Goal: Information Seeking & Learning: Stay updated

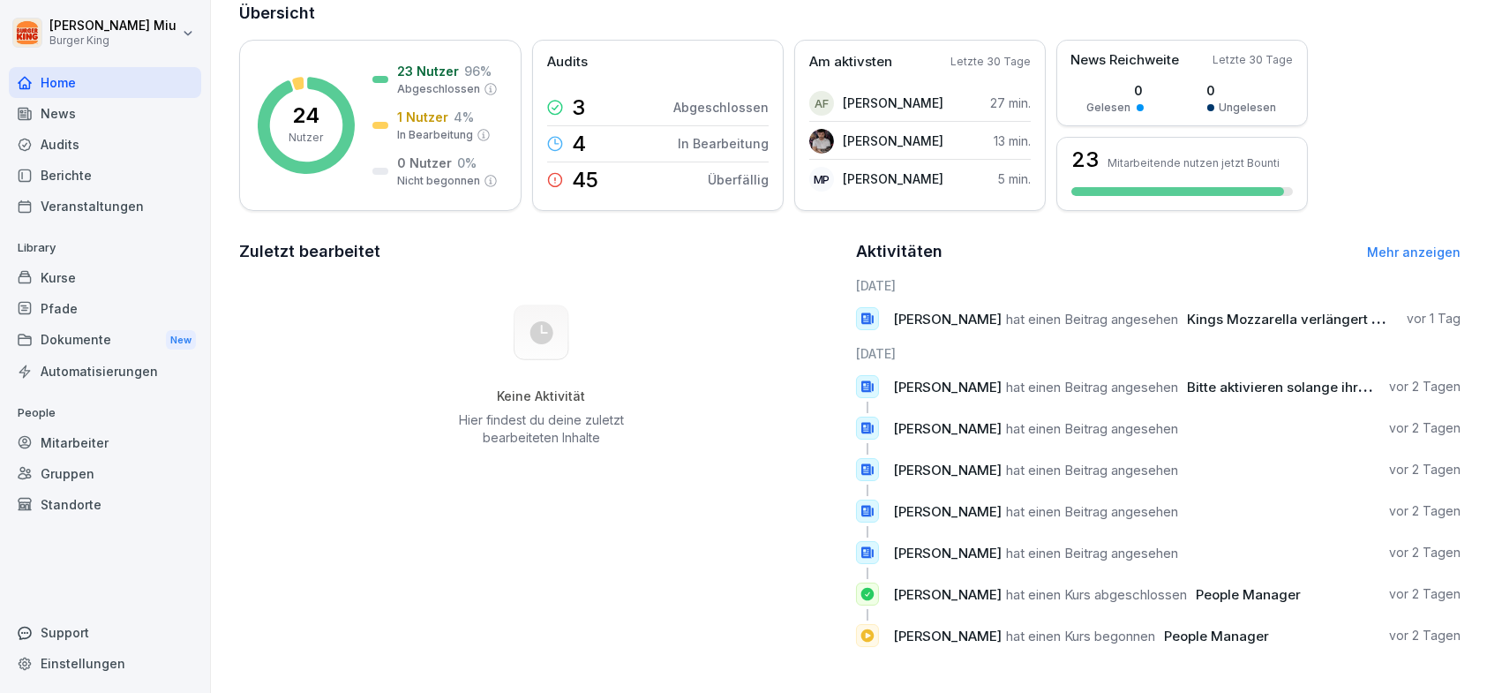
scroll to position [235, 0]
click at [446, 108] on div "1 Nutzer 4 %" at bounding box center [435, 117] width 77 height 19
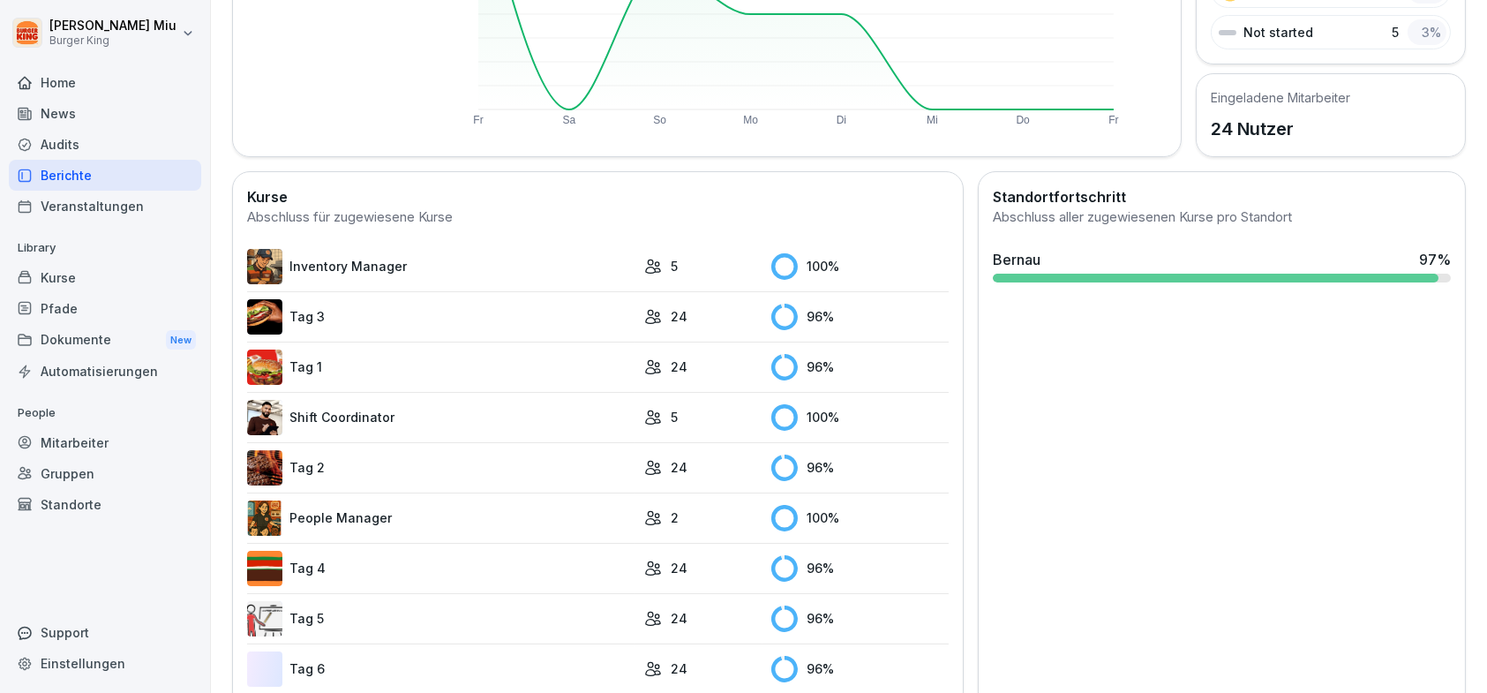
scroll to position [372, 0]
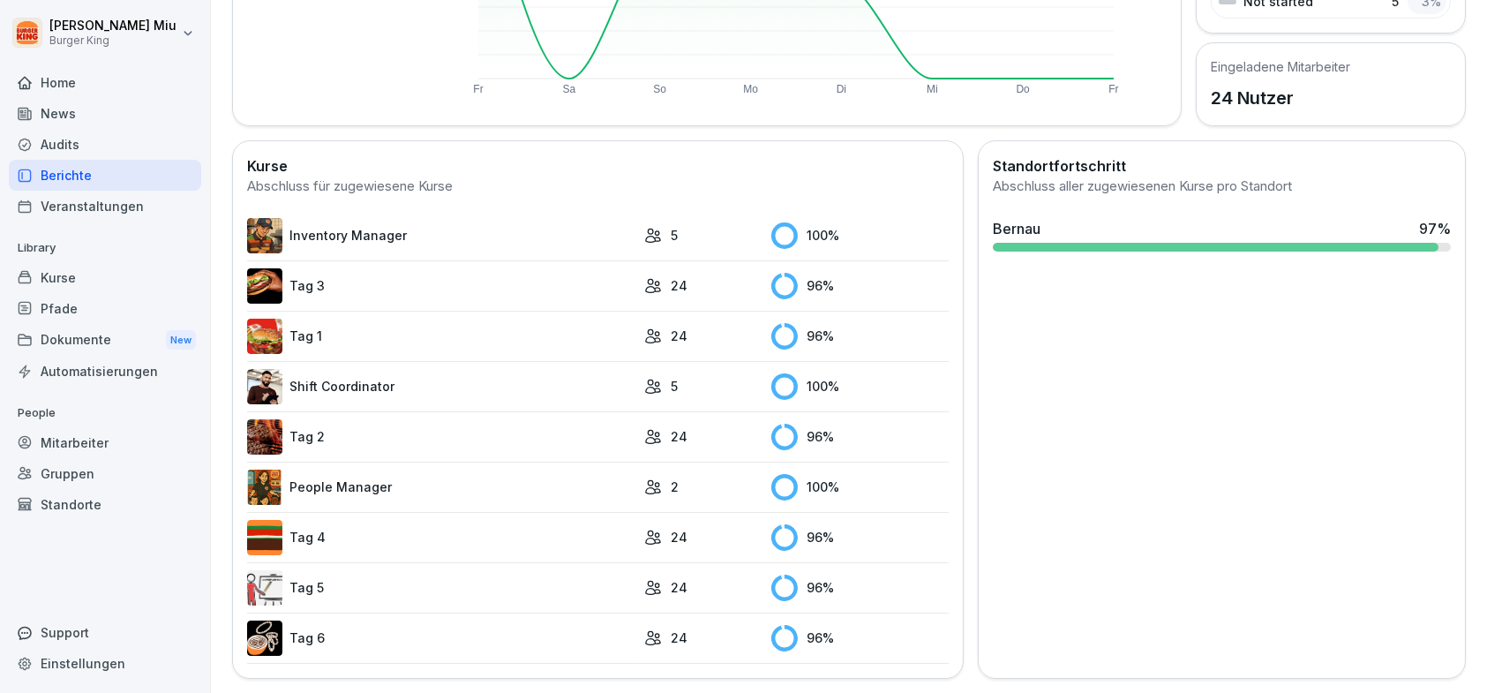
click at [338, 233] on link "Inventory Manager" at bounding box center [441, 235] width 388 height 35
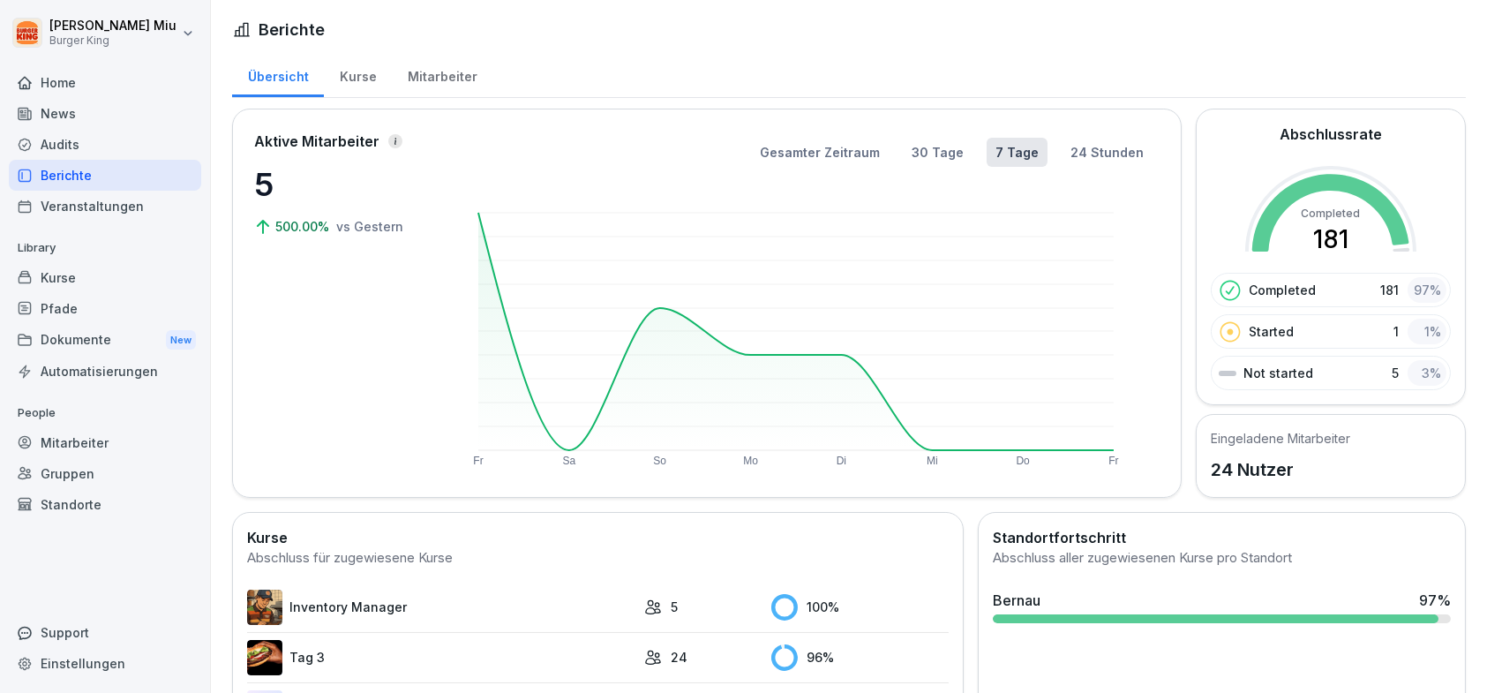
click at [69, 109] on div "News" at bounding box center [105, 113] width 192 height 31
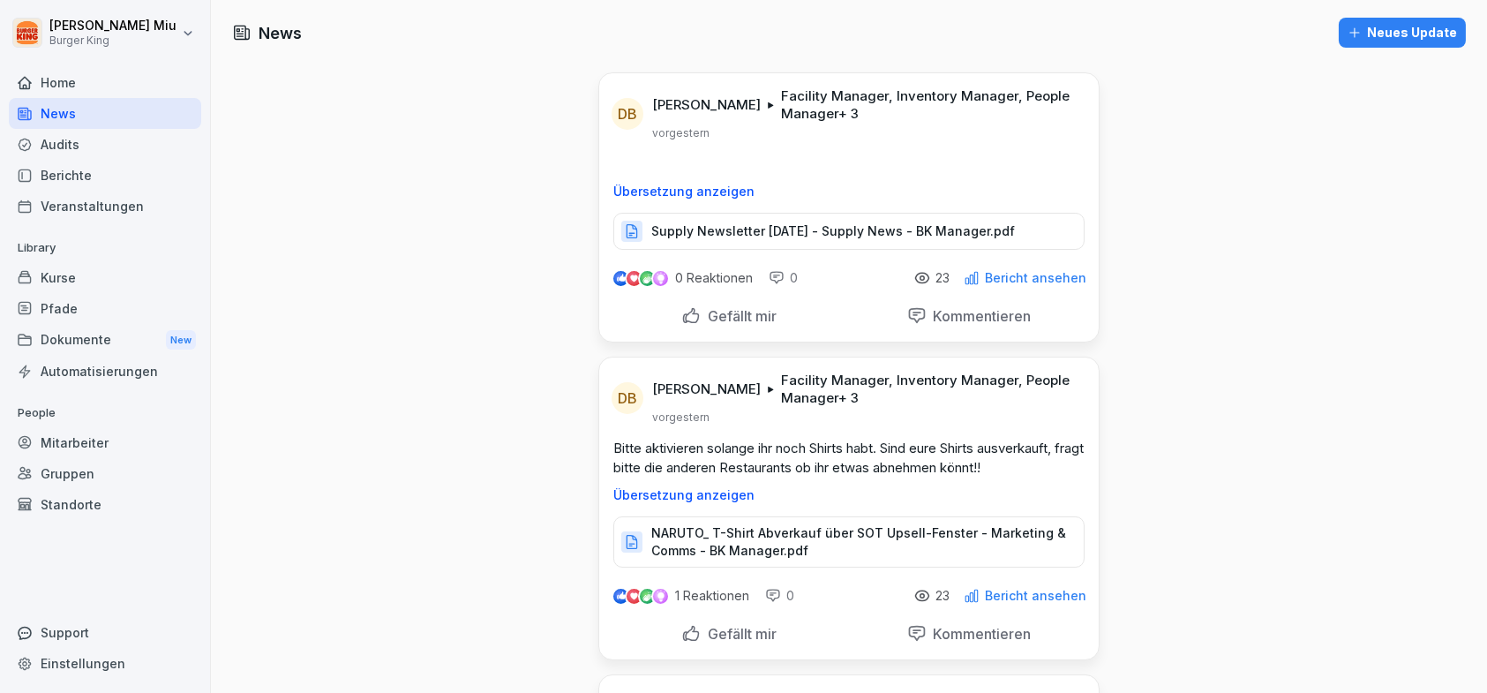
click at [831, 233] on p "Supply Newsletter September 2025 - Supply News - BK Manager.pdf" at bounding box center [833, 231] width 364 height 18
click at [716, 315] on p "Gefällt mir" at bounding box center [739, 316] width 76 height 18
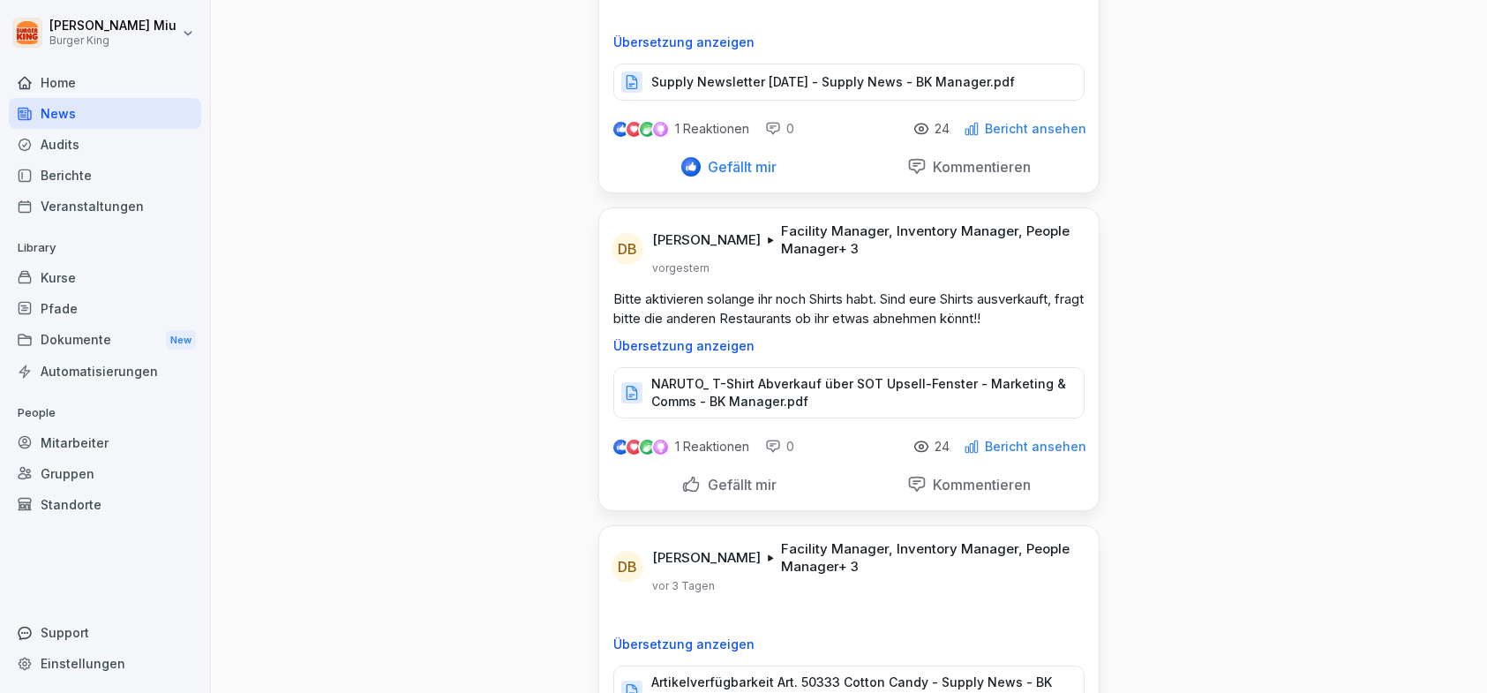
scroll to position [176, 0]
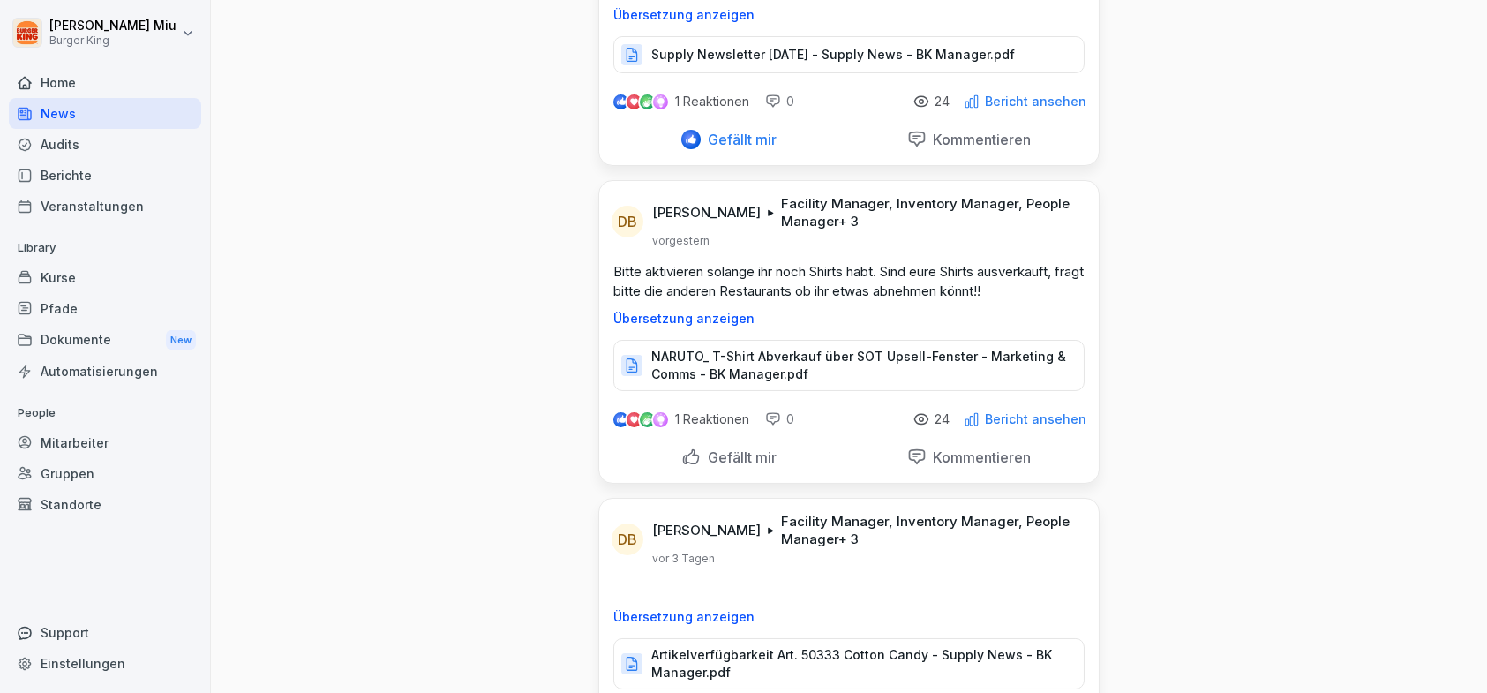
click at [807, 359] on p "NARUTO_ T-Shirt Abverkauf über SOT Upsell-Fenster - Marketing & Comms - BK Mana…" at bounding box center [858, 365] width 415 height 35
click at [684, 460] on div "Gefällt mir" at bounding box center [728, 456] width 95 height 19
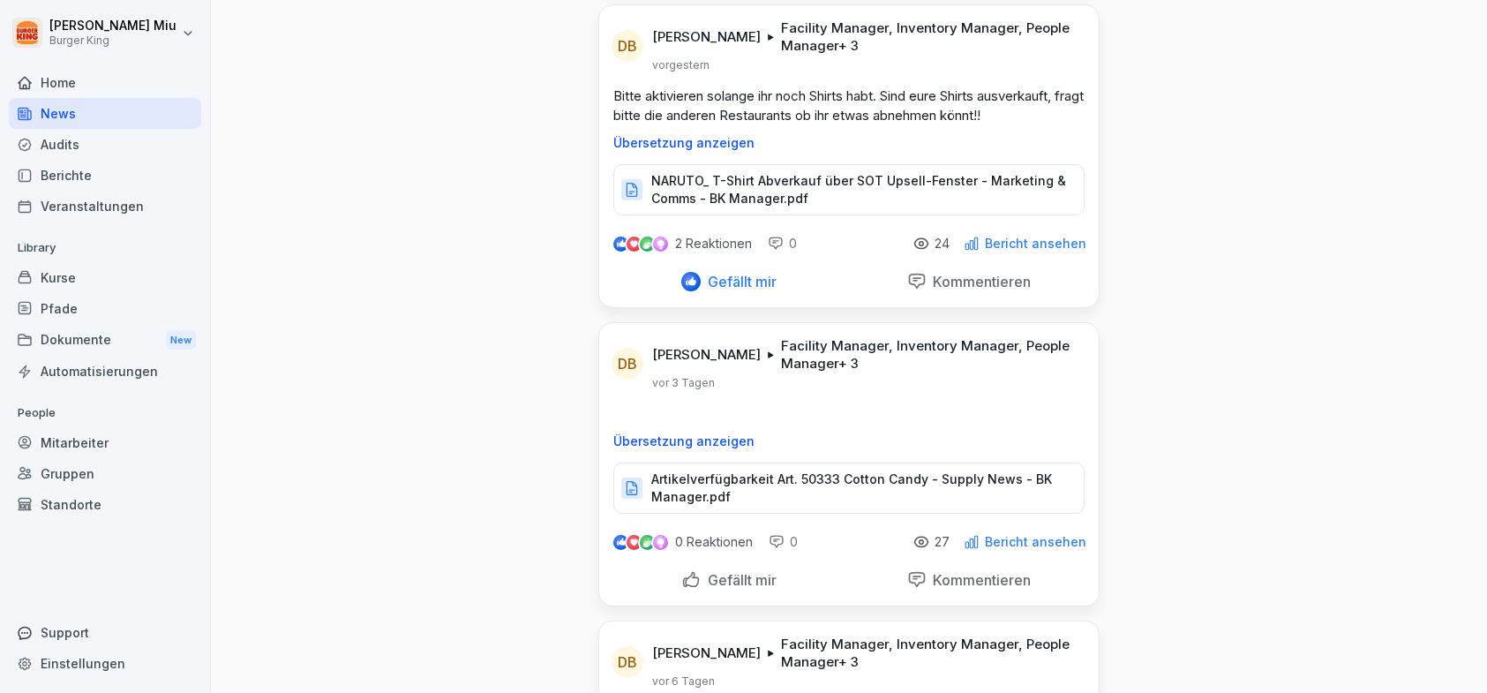
scroll to position [353, 0]
click at [712, 480] on p "Artikelverfügbarkeit Art. 50333 Cotton Candy - Supply News - BK Manager.pdf" at bounding box center [858, 486] width 415 height 35
click at [686, 575] on div "Gefällt mir" at bounding box center [728, 578] width 95 height 19
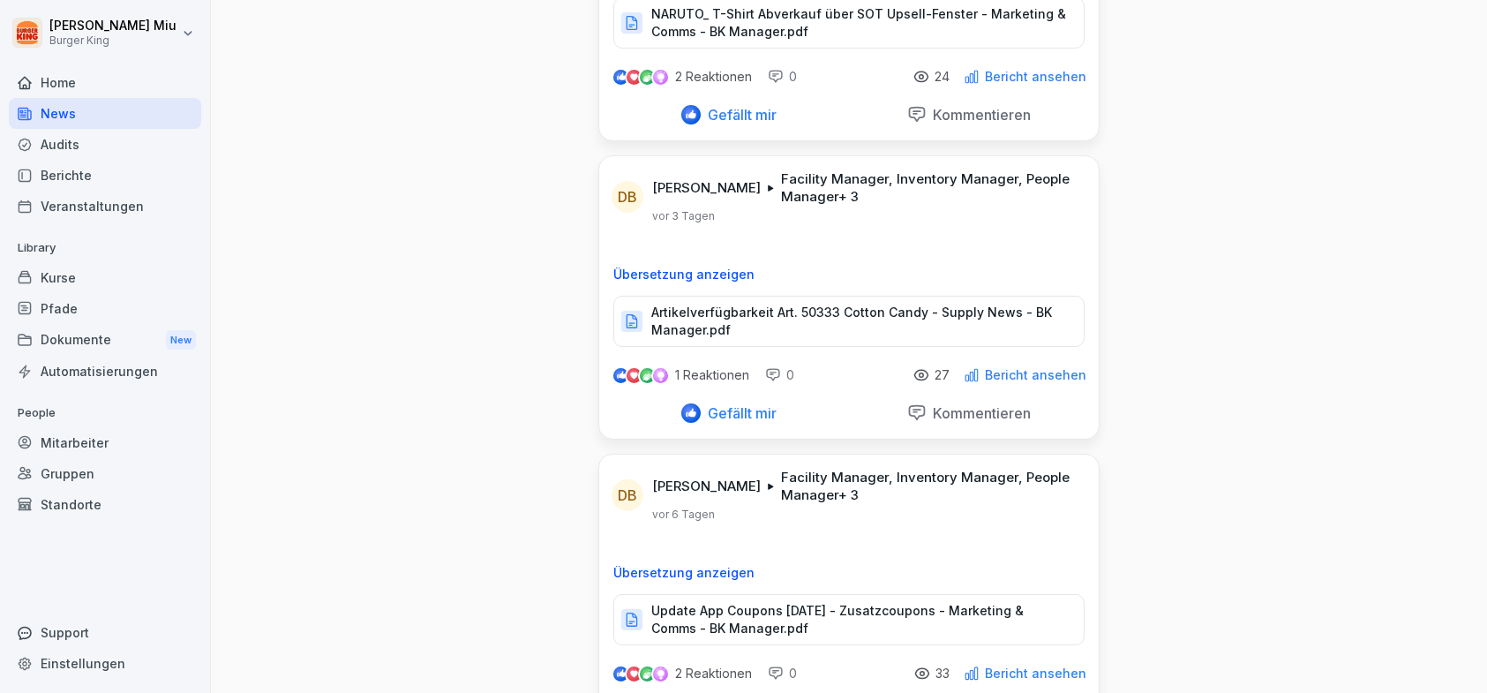
scroll to position [794, 0]
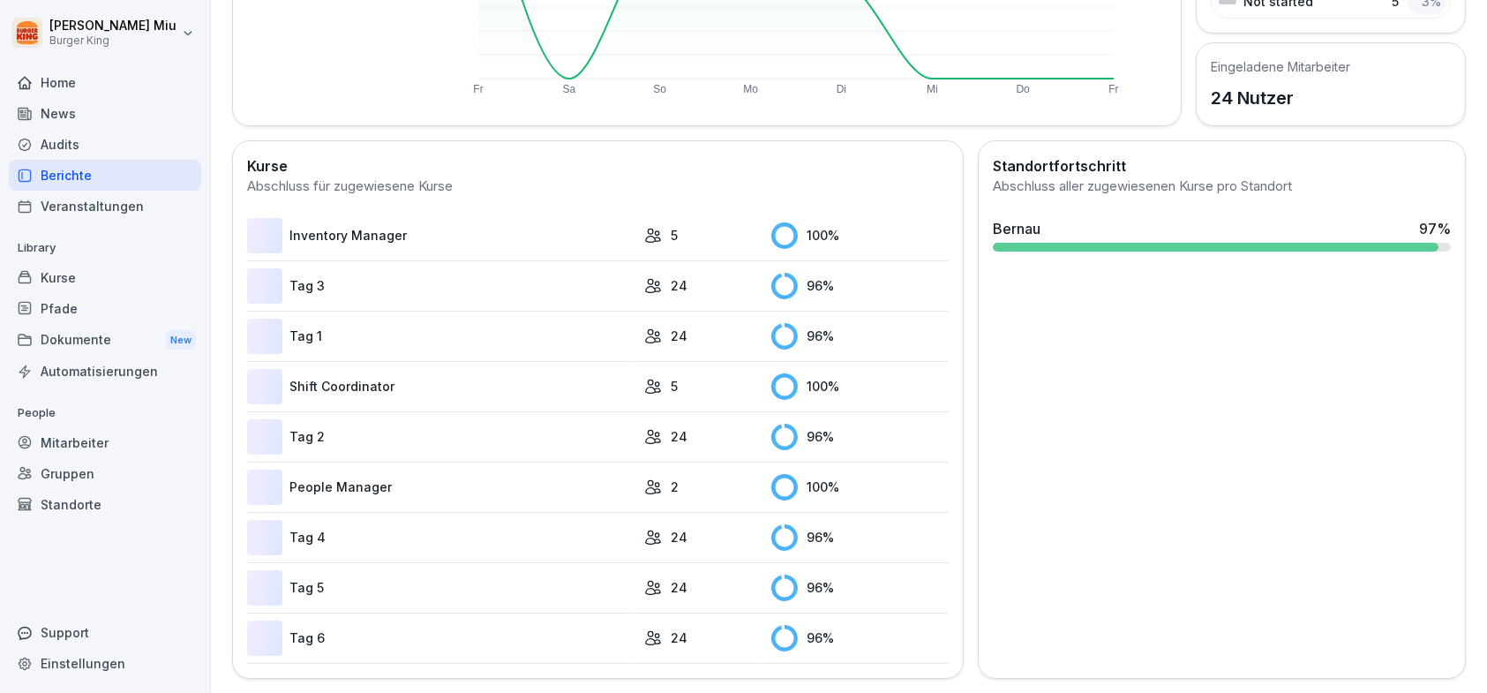
scroll to position [380, 0]
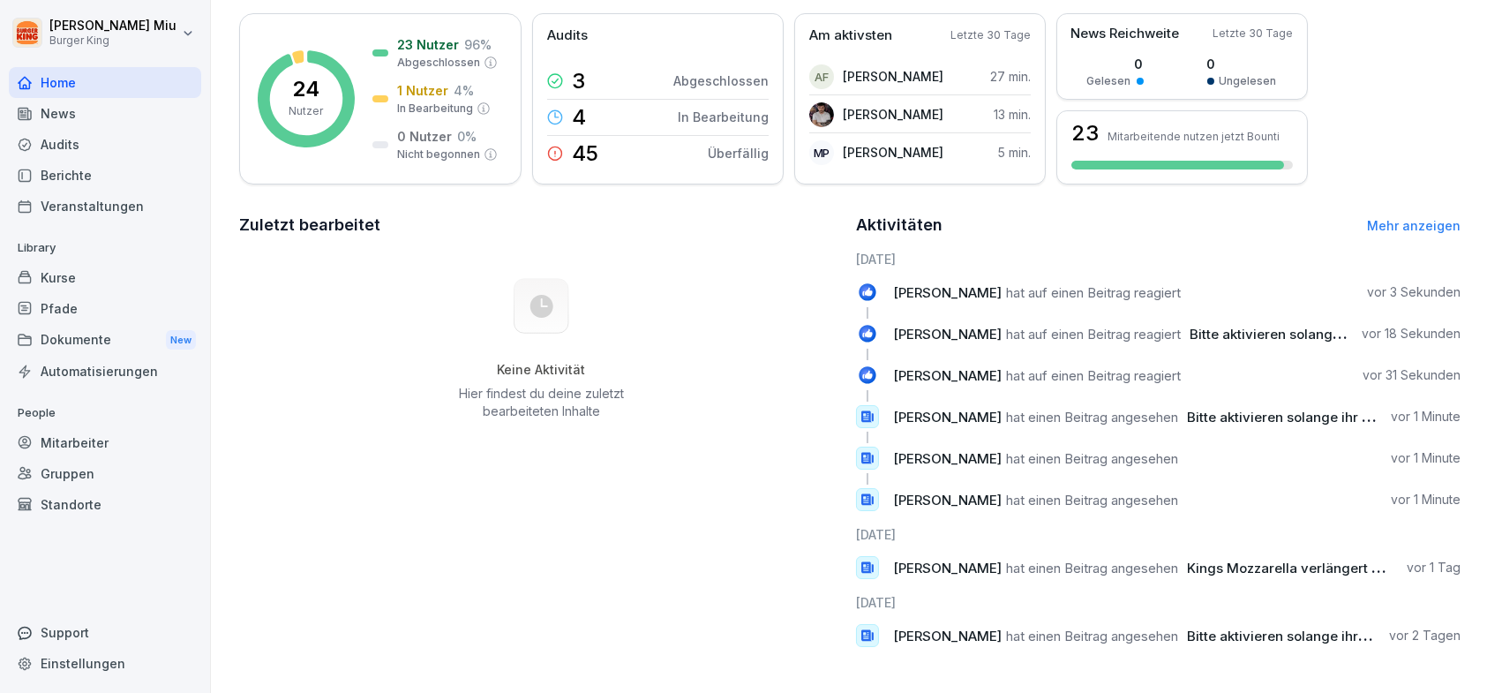
scroll to position [261, 0]
